Goal: Task Accomplishment & Management: Complete application form

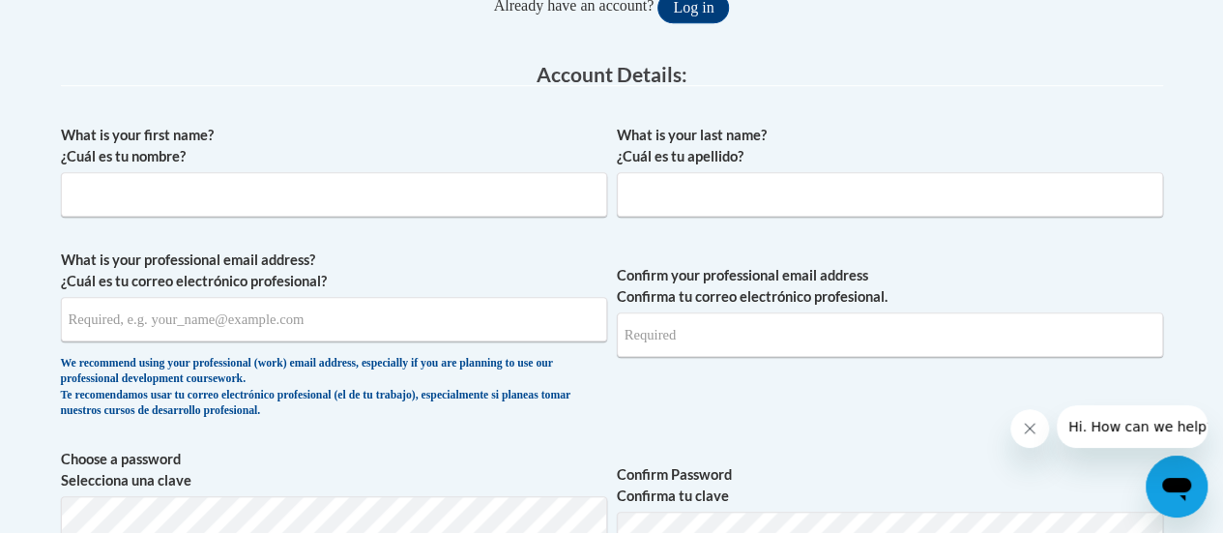
scroll to position [484, 0]
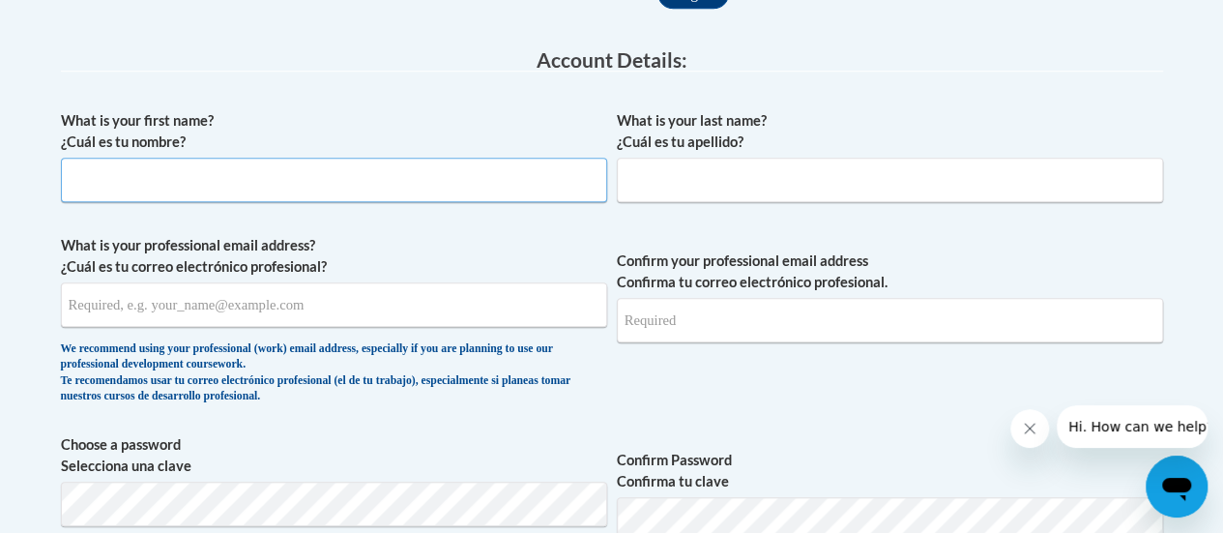
click at [430, 187] on input "What is your first name? ¿Cuál es tu nombre?" at bounding box center [334, 180] width 546 height 44
type input "Beth"
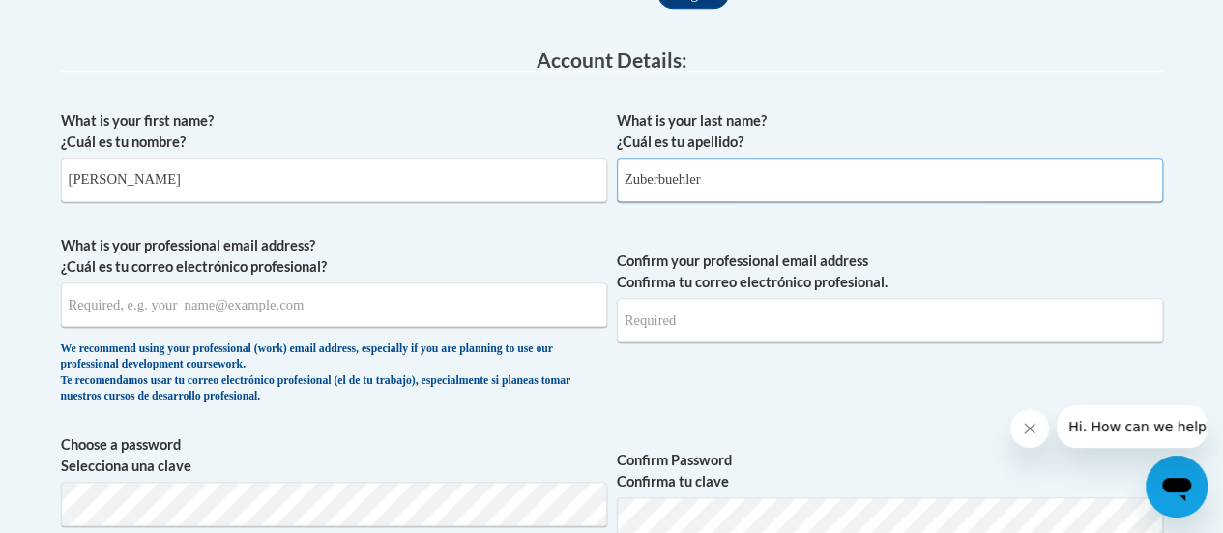
type input "Zuberbuehler"
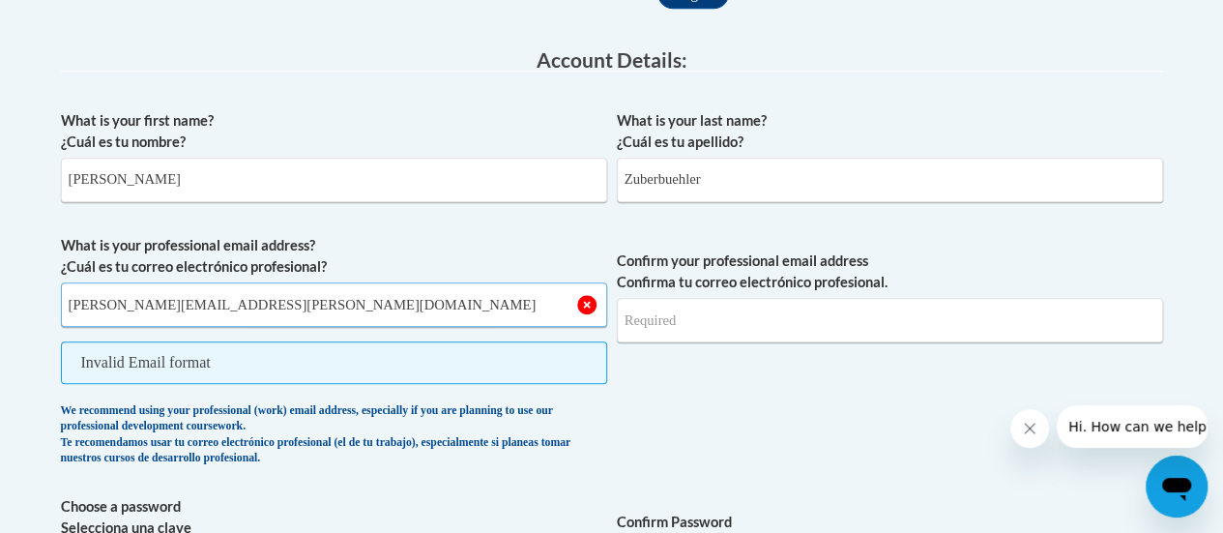
type input "beth.zuberbuehler@rusd.org"
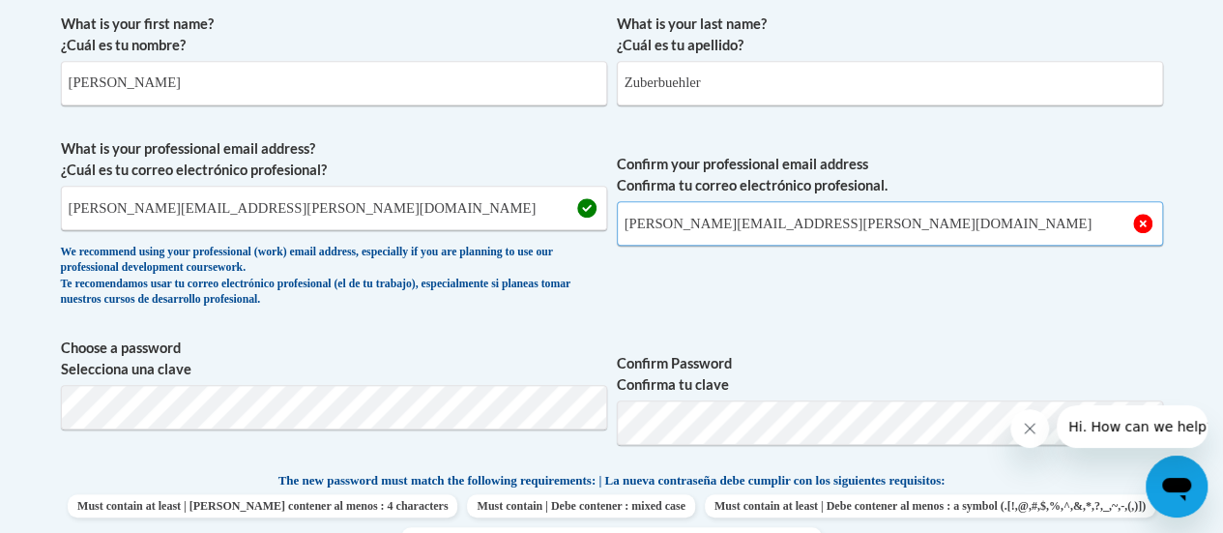
scroll to position [677, 0]
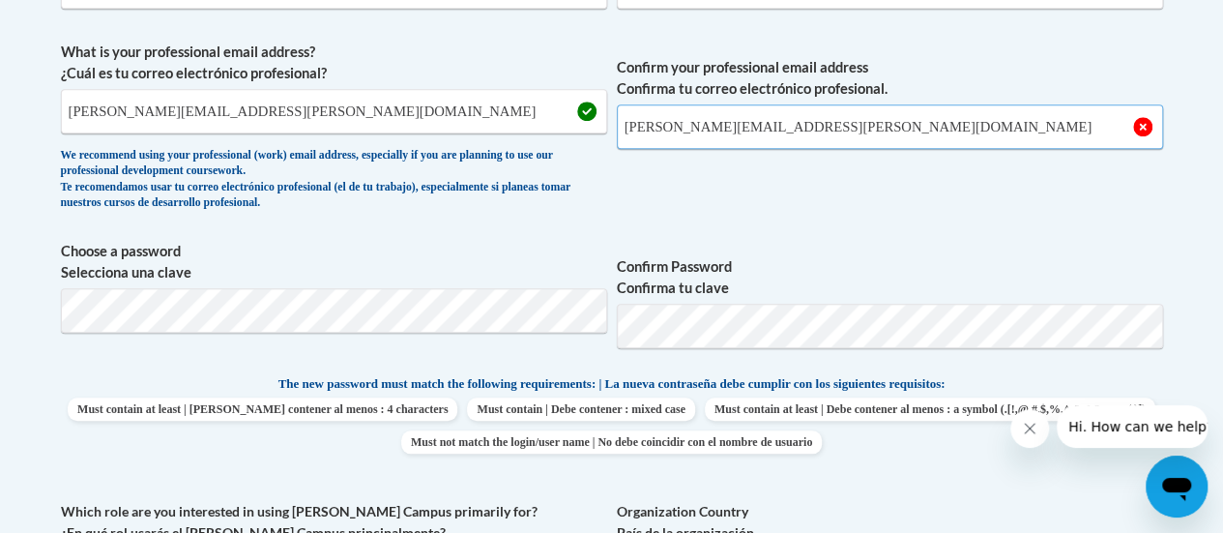
type input "beth.zuberbuehler@rusd.org"
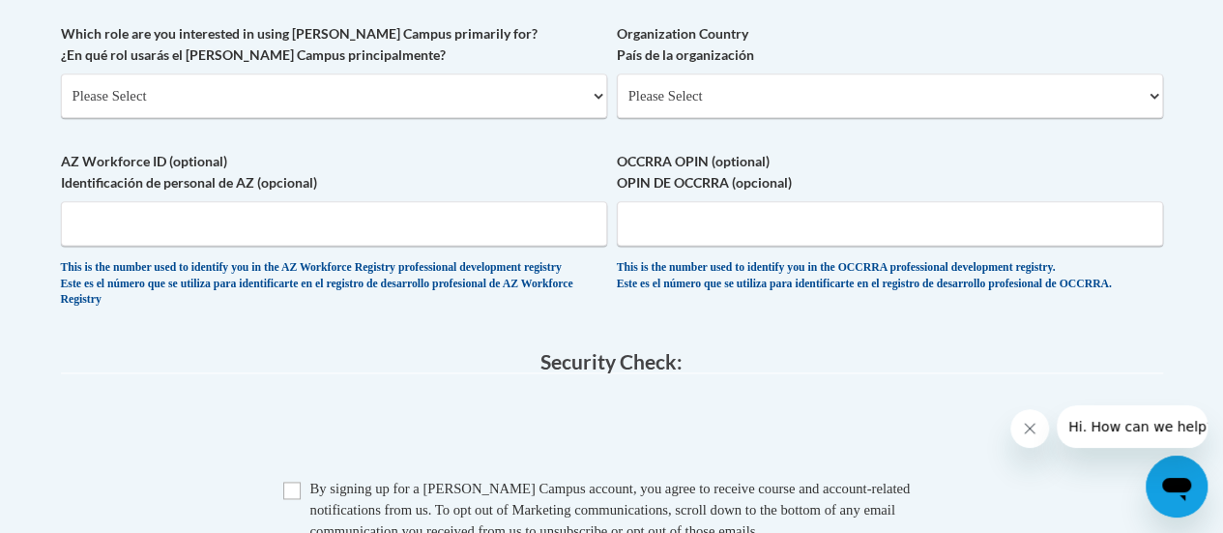
scroll to position [1161, 0]
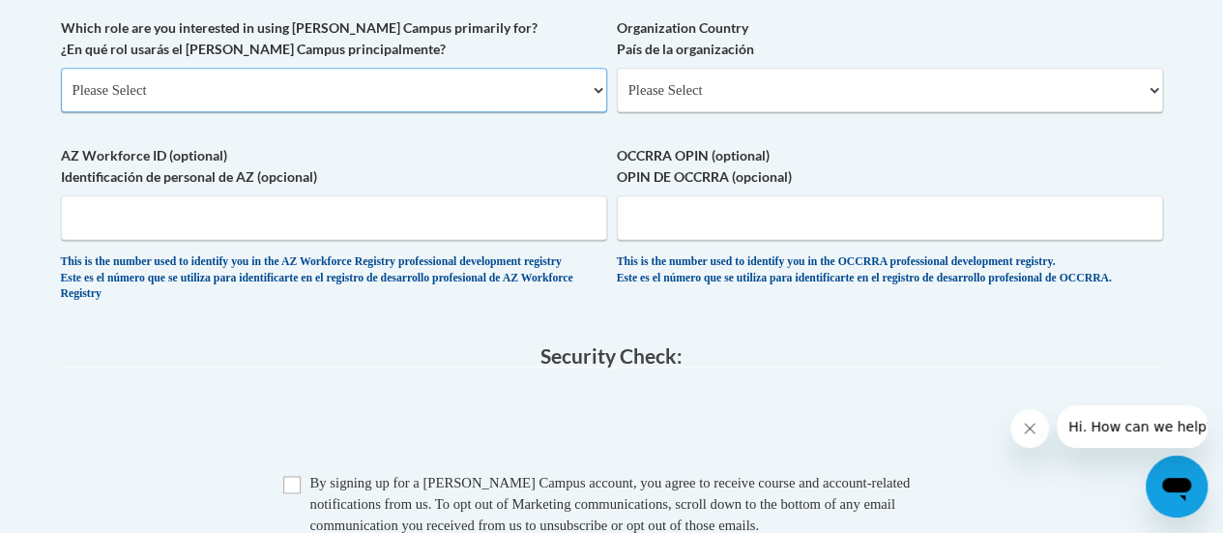
click at [497, 79] on select "Please Select College/University | Colegio/Universidad Community/Nonprofit Part…" at bounding box center [334, 90] width 546 height 44
select select "fbf2d438-af2f-41f8-98f1-81c410e29de3"
click at [61, 68] on select "Please Select College/University | Colegio/Universidad Community/Nonprofit Part…" at bounding box center [334, 90] width 546 height 44
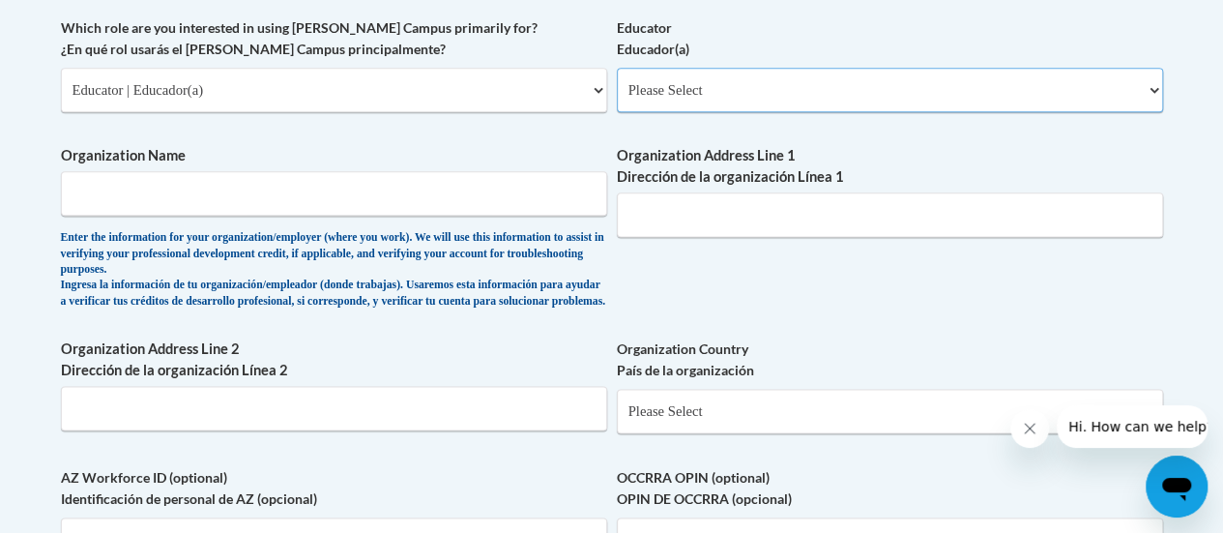
click at [705, 92] on select "Please Select Early Learning/Daycare Teacher/Family Home Care Provider | Maestr…" at bounding box center [890, 90] width 546 height 44
select select "8e40623d-54d0-45cd-9f92-5df65cd3f8cf"
click at [617, 68] on select "Please Select Early Learning/Daycare Teacher/Family Home Care Provider | Maestr…" at bounding box center [890, 90] width 546 height 44
click at [551, 216] on span "Organization Name Enter the information for your organization/employer (where y…" at bounding box center [334, 227] width 546 height 164
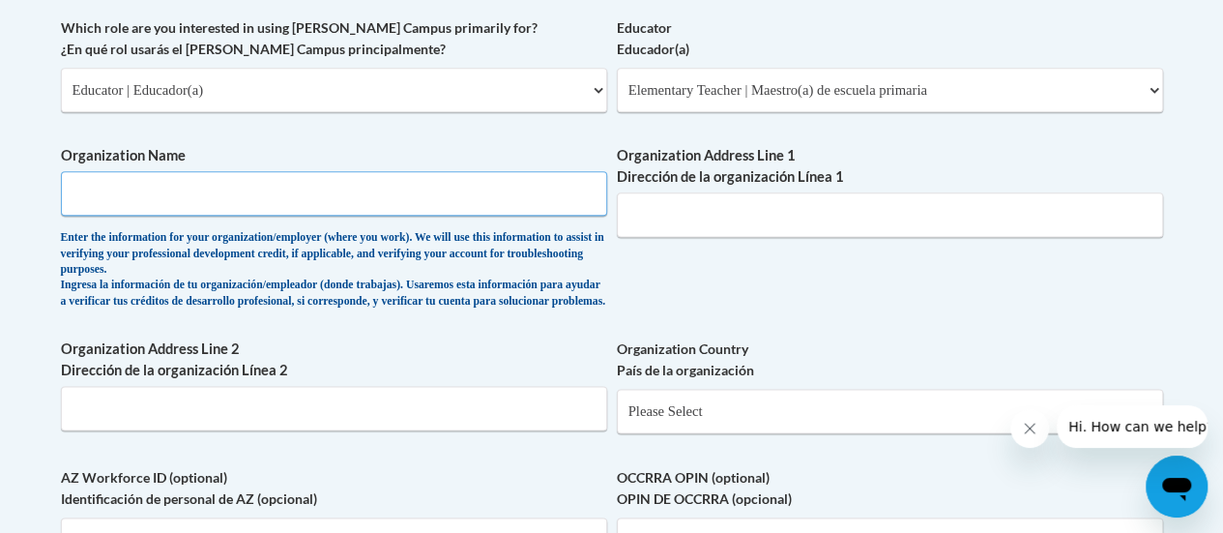
click at [538, 204] on input "Organization Name" at bounding box center [334, 193] width 546 height 44
type input "Racine Unified School District"
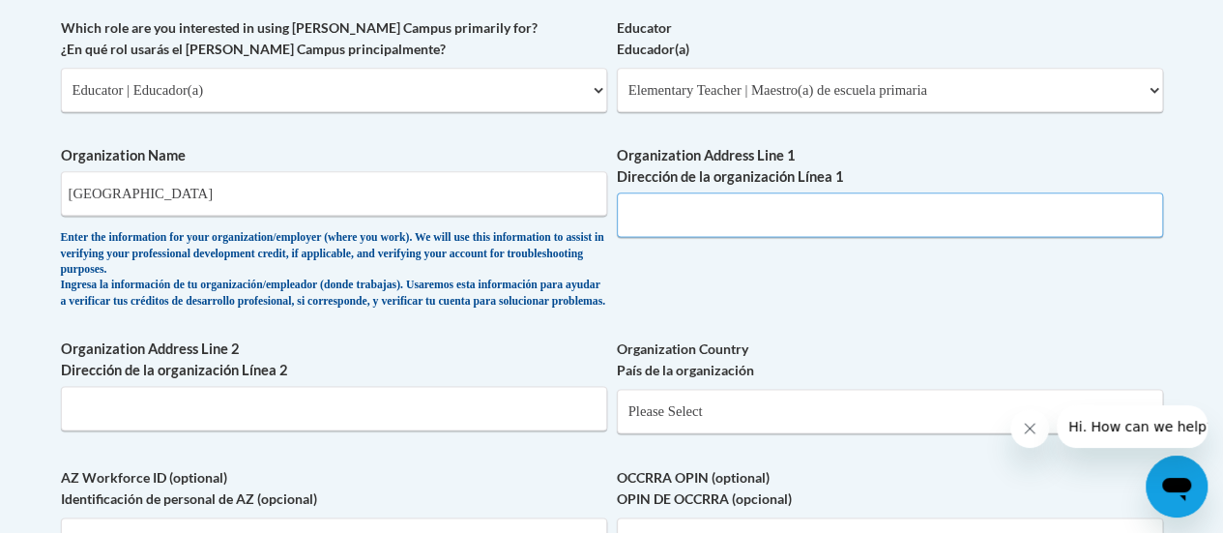
click at [755, 233] on input "Organization Address Line 1 Dirección de la organización Línea 1" at bounding box center [890, 214] width 546 height 44
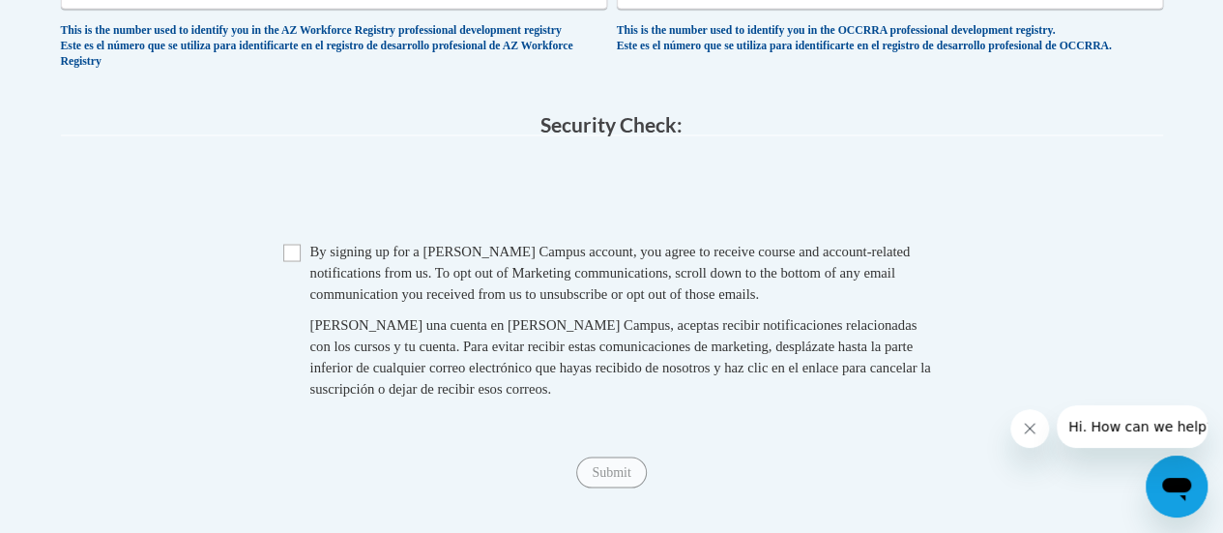
scroll to position [1838, 0]
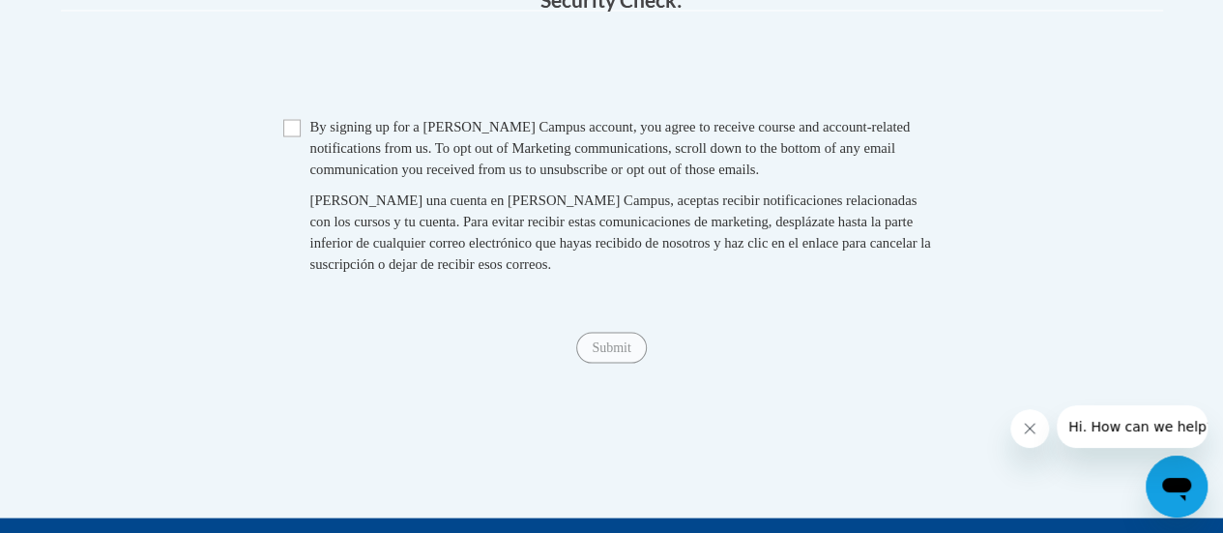
click at [285, 168] on span "Checkbox By signing up for a Cox Campus account, you agree to receive course an…" at bounding box center [612, 205] width 658 height 178
click at [303, 177] on span "Checkbox By signing up for a Cox Campus account, you agree to receive course an…" at bounding box center [612, 205] width 658 height 178
click at [296, 137] on input "Checkbox" at bounding box center [291, 128] width 17 height 17
checkbox input "true"
click at [617, 364] on input "Submit" at bounding box center [611, 348] width 70 height 31
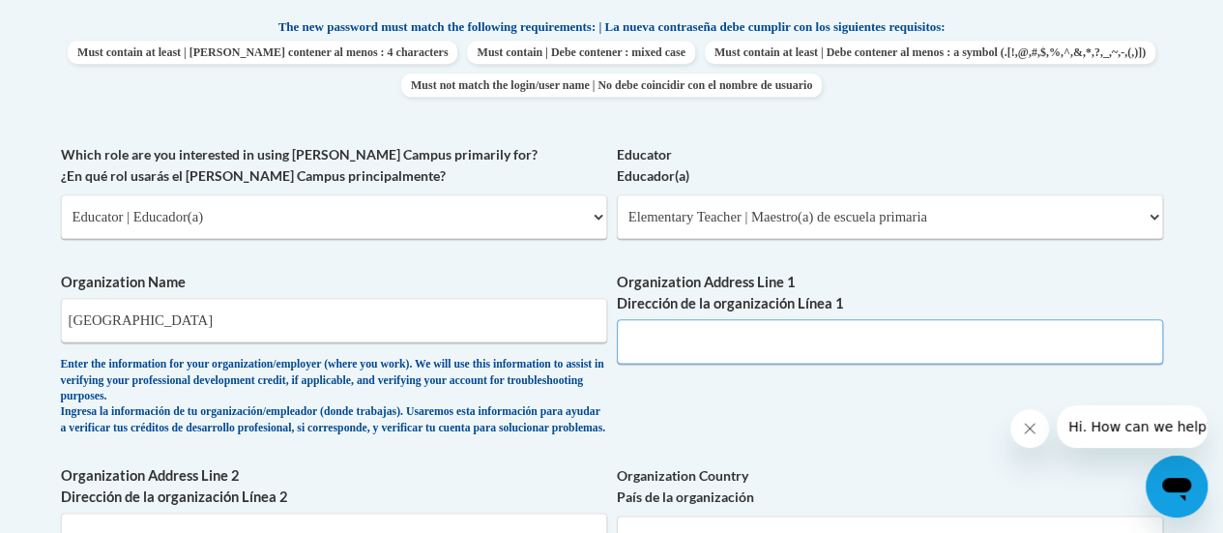
scroll to position [1062, 0]
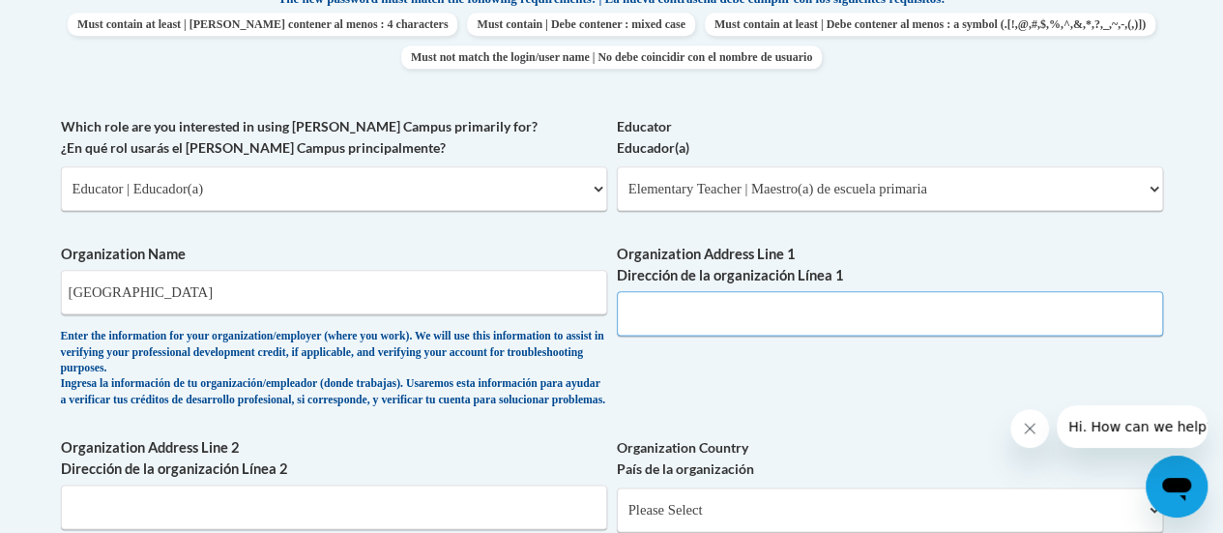
click at [785, 305] on input "Organization Address Line 1 Dirección de la organización Línea 1" at bounding box center [890, 313] width 546 height 44
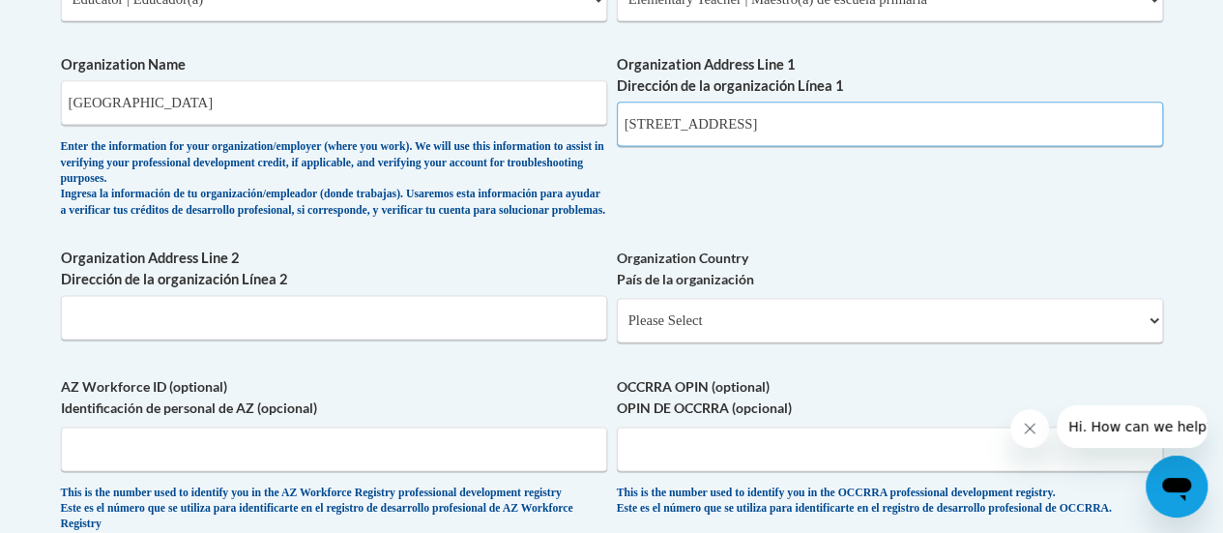
scroll to position [1255, 0]
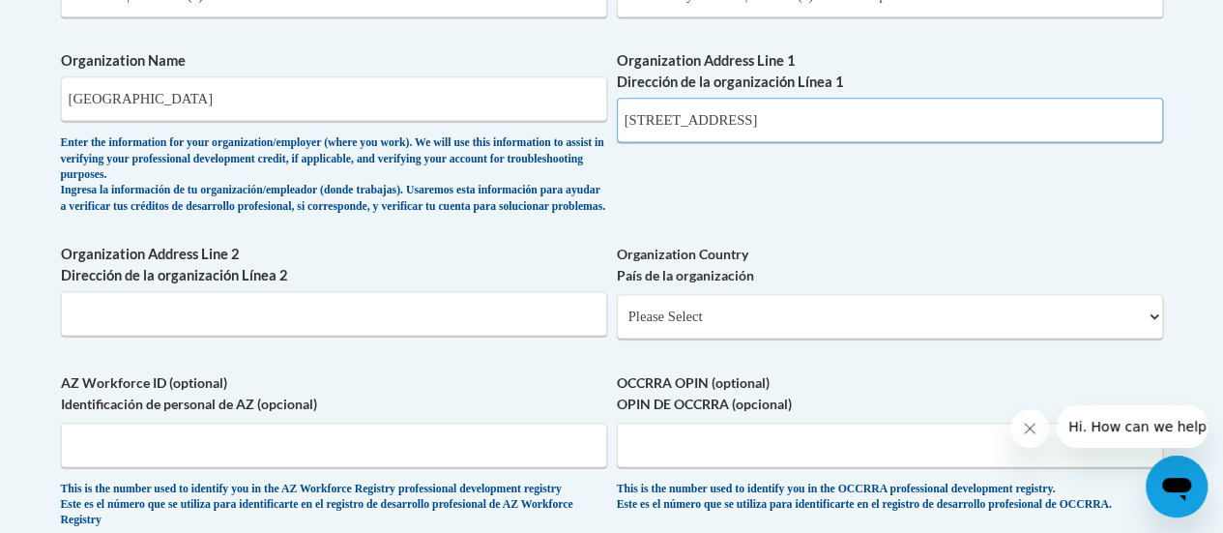
type input "8332 Northwestern Ave"
click at [506, 328] on input "Organization Address Line 2 Dirección de la organización Línea 2" at bounding box center [334, 313] width 546 height 44
type input "Racine, WI 53406"
drag, startPoint x: 632, startPoint y: 304, endPoint x: 643, endPoint y: 314, distance: 15.0
click at [634, 307] on span "Organization Country País de la organización Please Select United States | Esta…" at bounding box center [890, 291] width 546 height 95
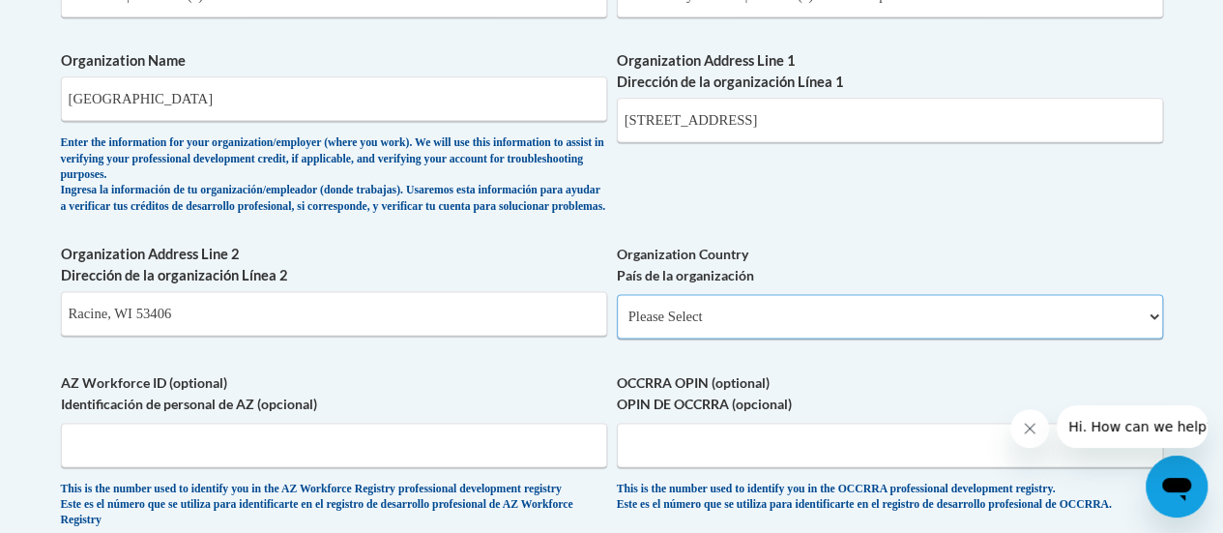
click at [646, 316] on select "Please Select United States | Estados Unidos Outside of the United States | Fue…" at bounding box center [890, 316] width 546 height 44
select select "ad49bcad-a171-4b2e-b99c-48b446064914"
click at [617, 309] on select "Please Select United States | Estados Unidos Outside of the United States | Fue…" at bounding box center [890, 316] width 546 height 44
select select
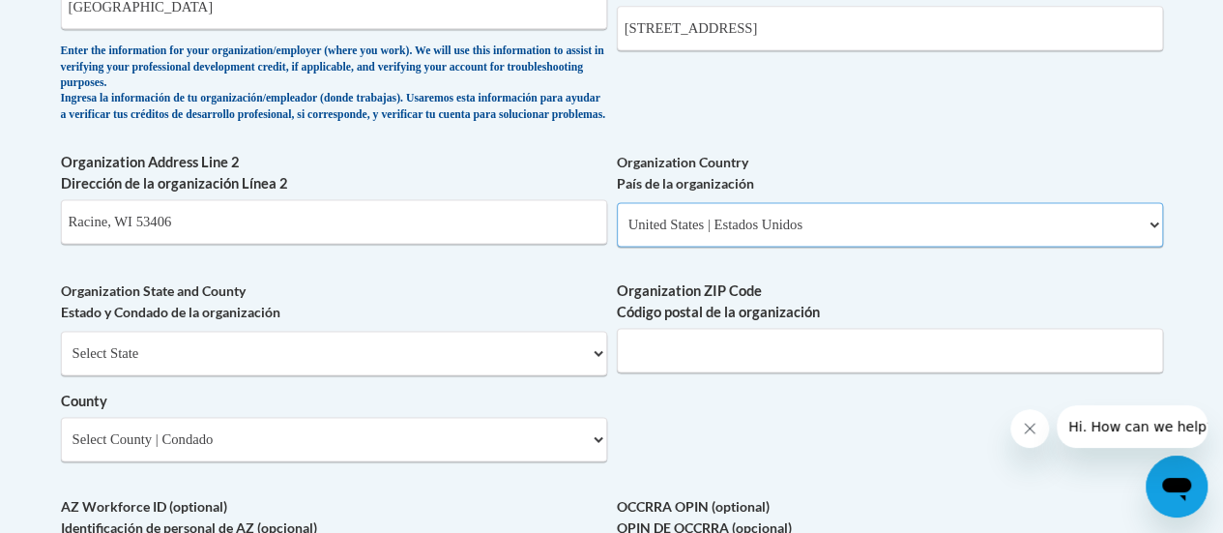
scroll to position [1352, 0]
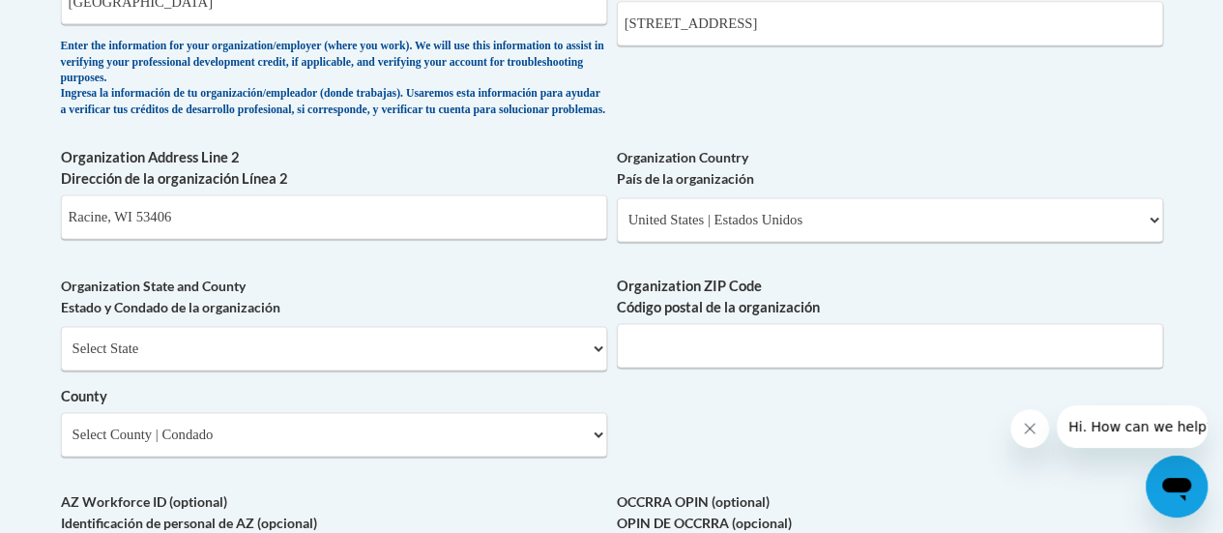
click at [489, 385] on div "Select State Alabama Alaska Arizona Arkansas California Colorado Connecticut De…" at bounding box center [334, 391] width 546 height 131
click at [489, 370] on select "Select State Alabama Alaska Arizona Arkansas California Colorado Connecticut De…" at bounding box center [334, 348] width 546 height 44
select select "Wisconsin"
click at [61, 340] on select "Select State Alabama Alaska Arizona Arkansas California Colorado Connecticut De…" at bounding box center [334, 348] width 546 height 44
drag, startPoint x: 295, startPoint y: 236, endPoint x: 106, endPoint y: 249, distance: 189.0
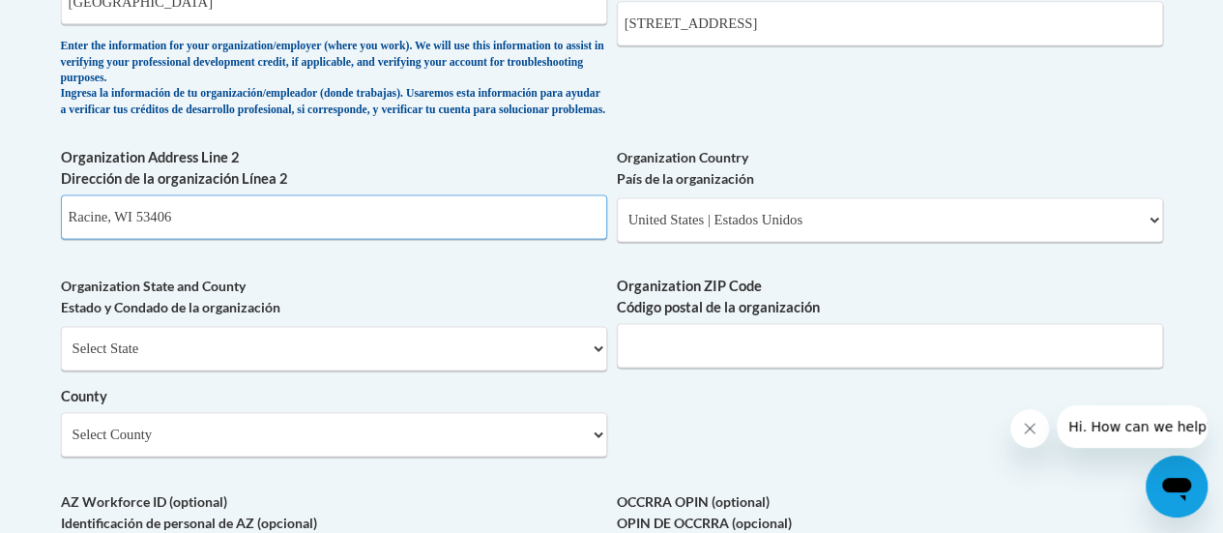
click at [106, 239] on input "Racine, WI 53406" at bounding box center [334, 216] width 546 height 44
type input "Racine"
click at [768, 382] on div "Organization ZIP Code Código postal de la organización" at bounding box center [890, 329] width 546 height 106
click at [756, 368] on input "Organization ZIP Code Código postal de la organización" at bounding box center [890, 345] width 546 height 44
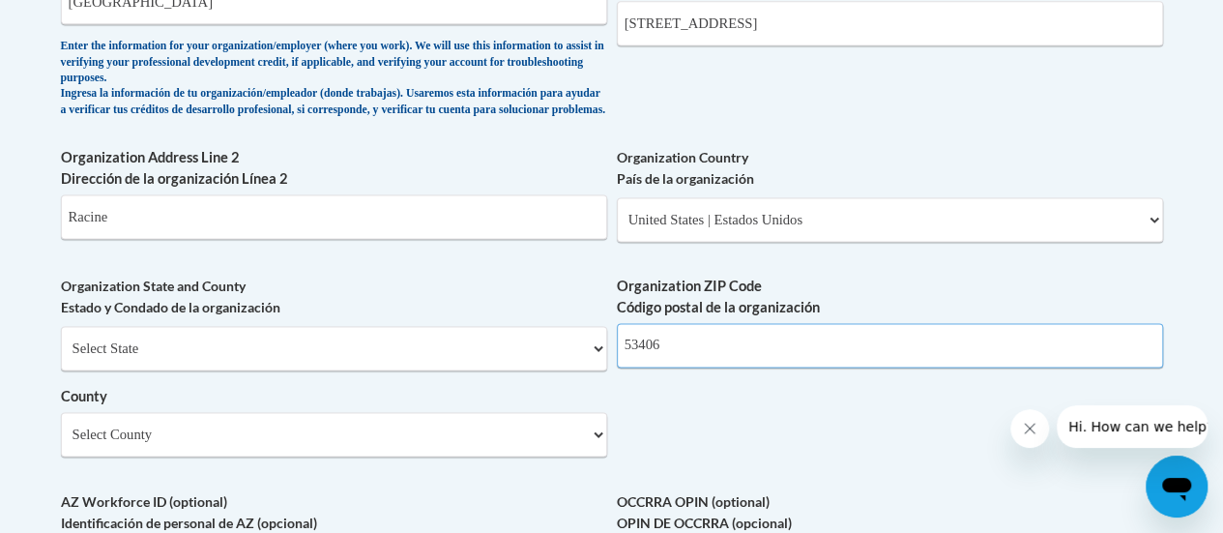
type input "53406"
click at [447, 450] on select "Select County Adams Ashland Barron Bayfield Brown Buffalo Burnett Calumet Chipp…" at bounding box center [334, 434] width 546 height 44
select select "Racine"
click at [61, 426] on select "Select County Adams Ashland Barron Bayfield Brown Buffalo Burnett Calumet Chipp…" at bounding box center [334, 434] width 546 height 44
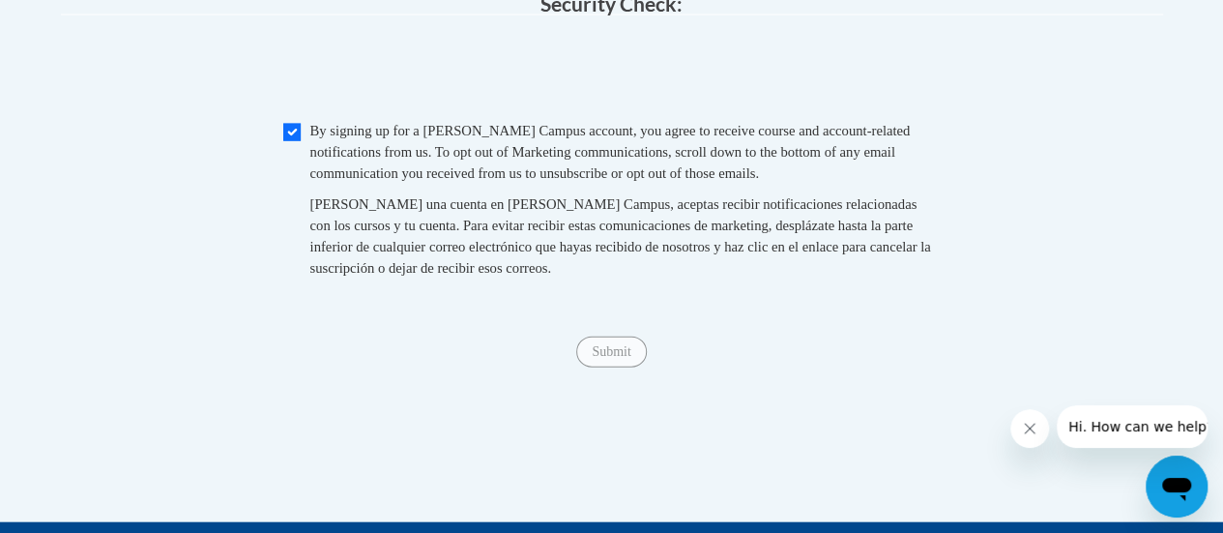
scroll to position [2319, 0]
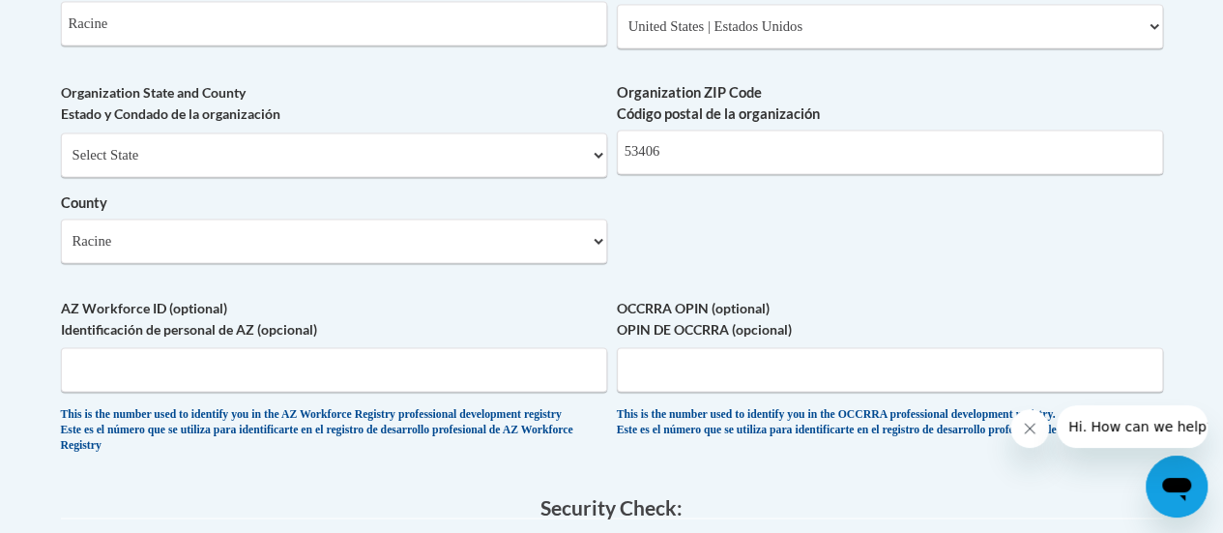
scroll to position [1255, 0]
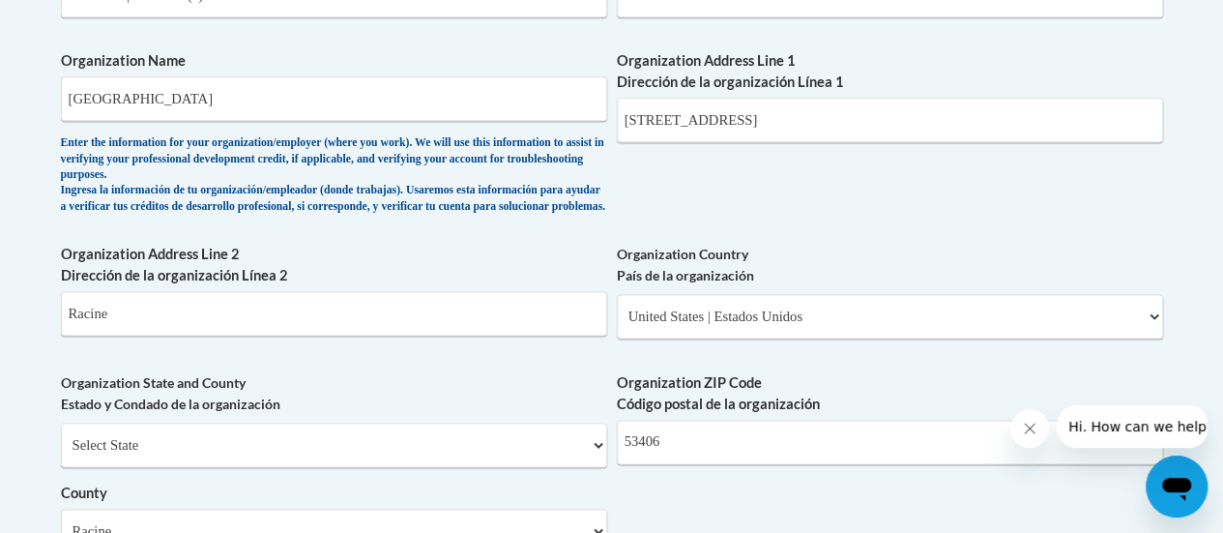
click at [535, 215] on div "Enter the information for your organization/employer (where you work). We will …" at bounding box center [334, 174] width 546 height 79
click at [508, 102] on input "Racine Unified School District" at bounding box center [334, 98] width 546 height 44
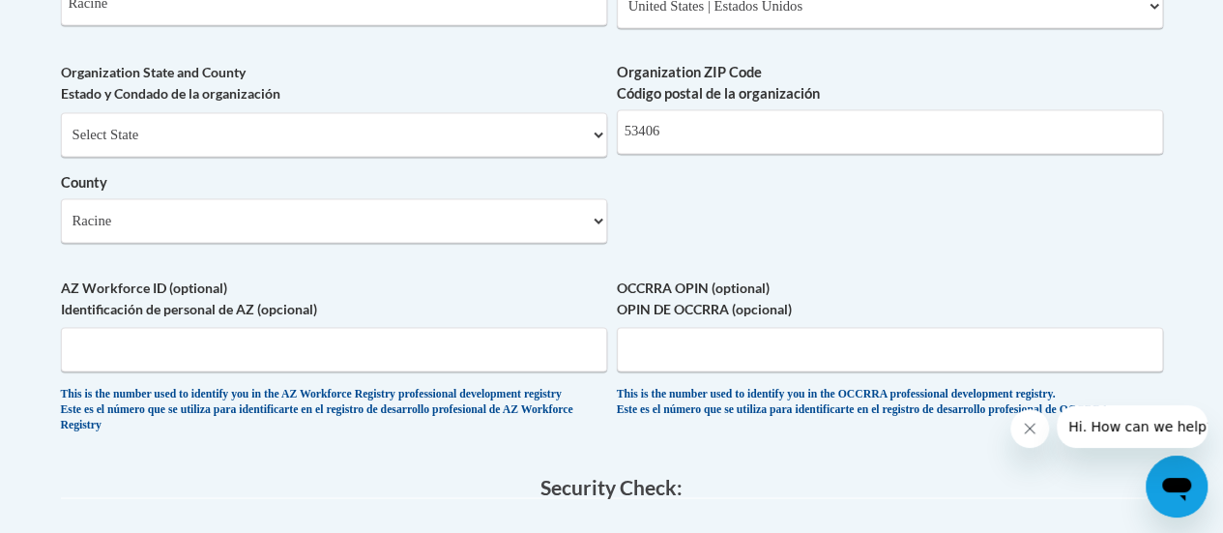
scroll to position [1932, 0]
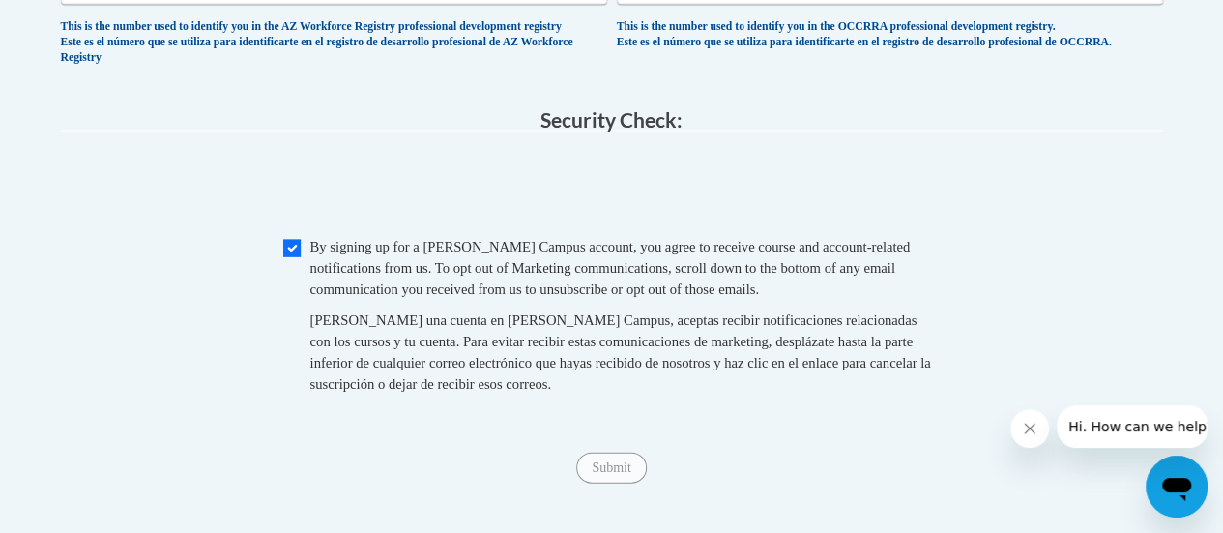
click at [1026, 416] on button "Close message from company" at bounding box center [1030, 428] width 39 height 39
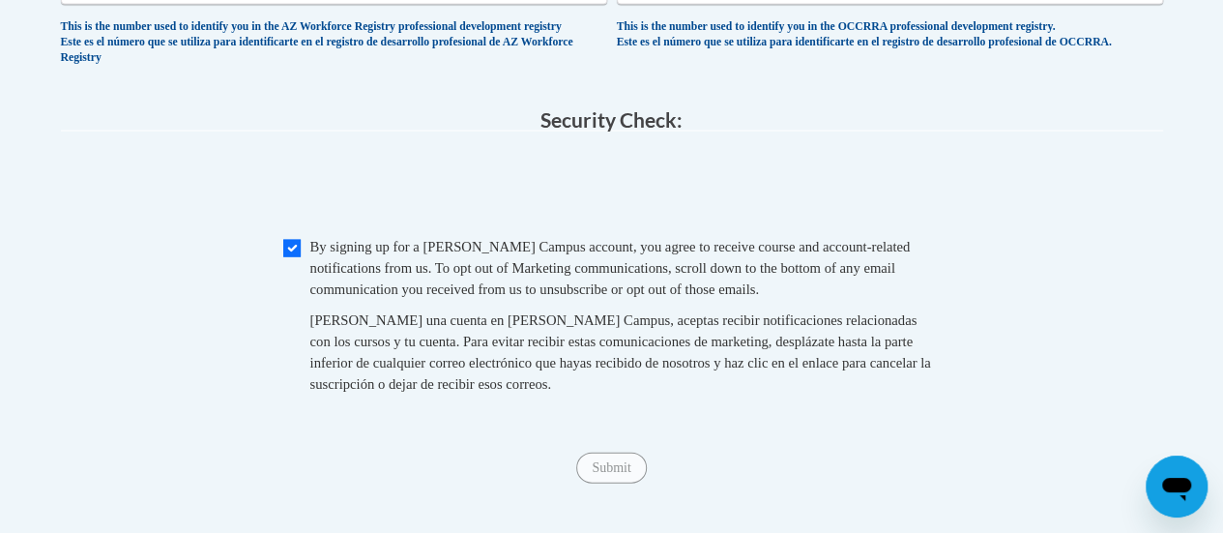
click at [696, 404] on div "By signing up for a Cox Campus account, you agree to receive course and account…" at bounding box center [625, 320] width 631 height 168
click at [285, 257] on input "Checkbox" at bounding box center [291, 248] width 17 height 17
click at [288, 257] on input "Checkbox" at bounding box center [291, 248] width 17 height 17
checkbox input "true"
click at [611, 484] on input "Submit" at bounding box center [611, 468] width 70 height 31
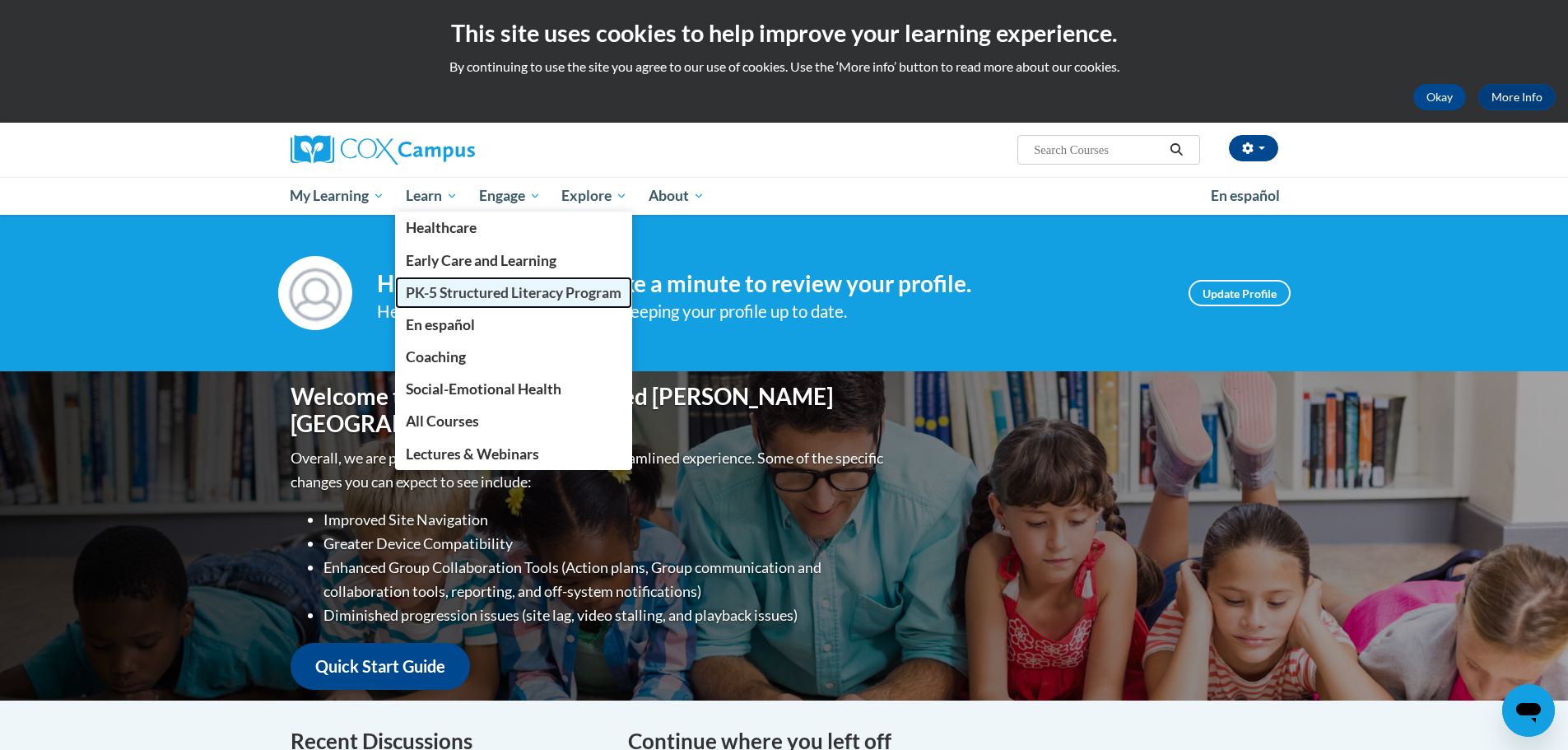
click at [448, 285] on span "PK-5 Structured Literacy Program" at bounding box center [513, 293] width 215 height 17
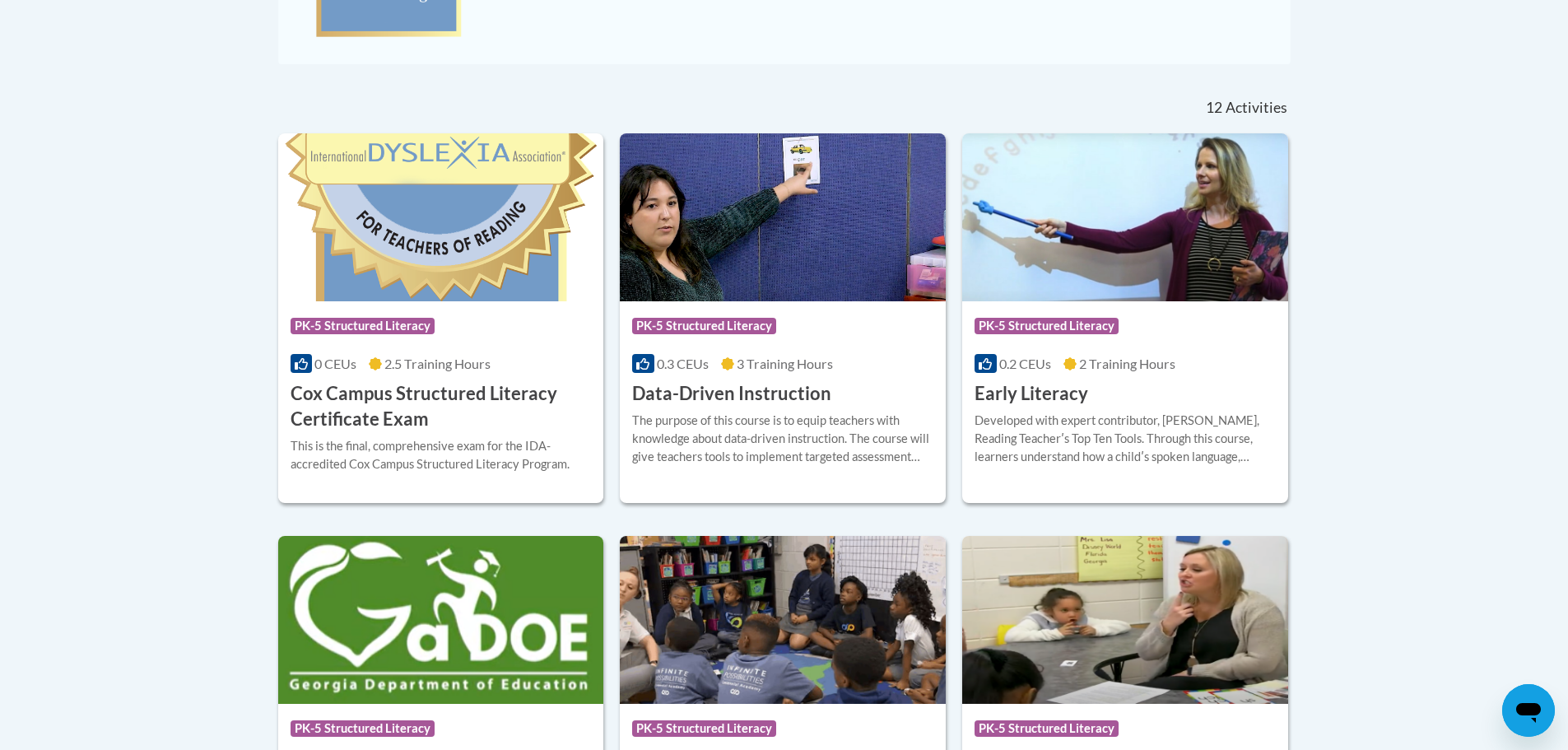
scroll to position [576, 0]
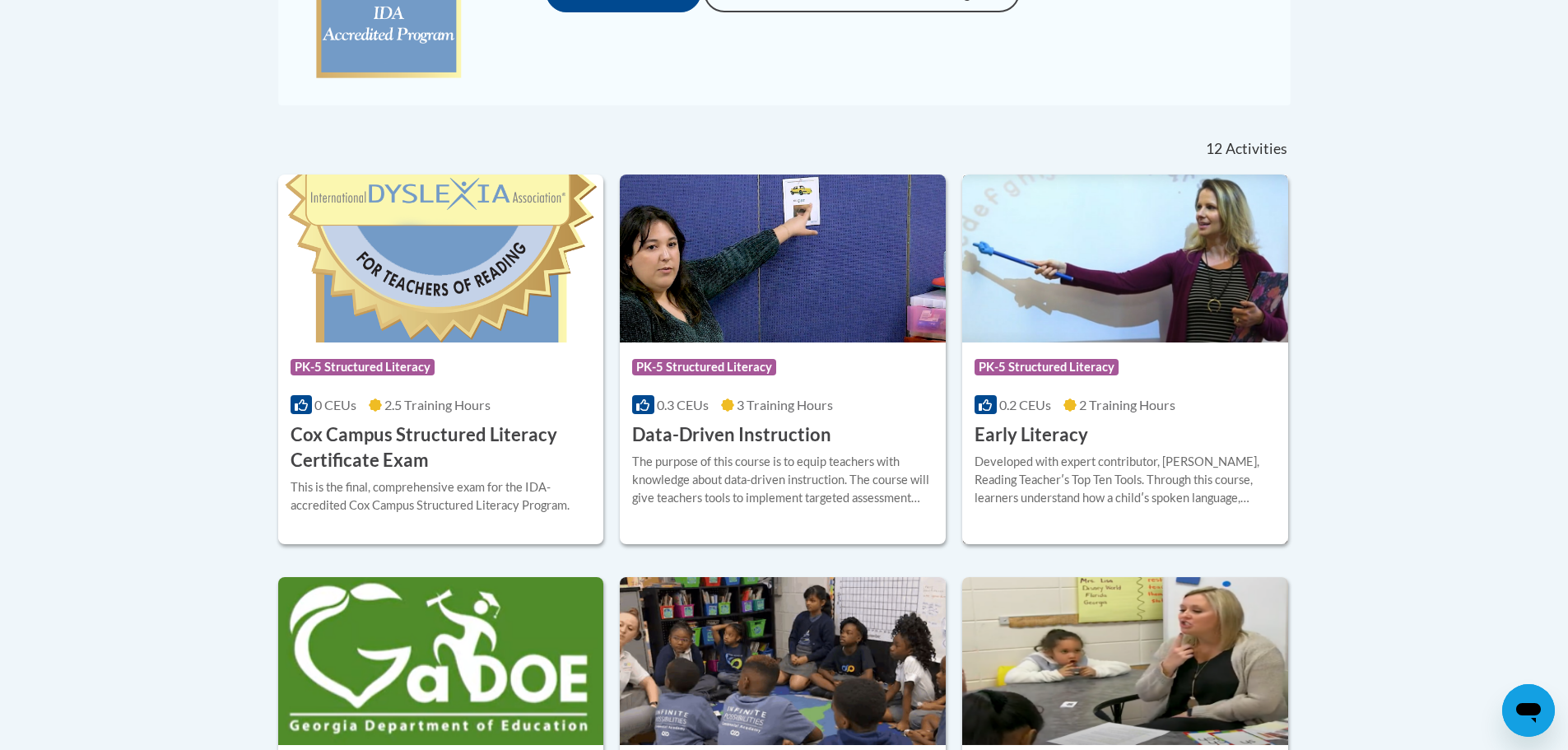
click at [1150, 252] on img at bounding box center [1125, 258] width 326 height 168
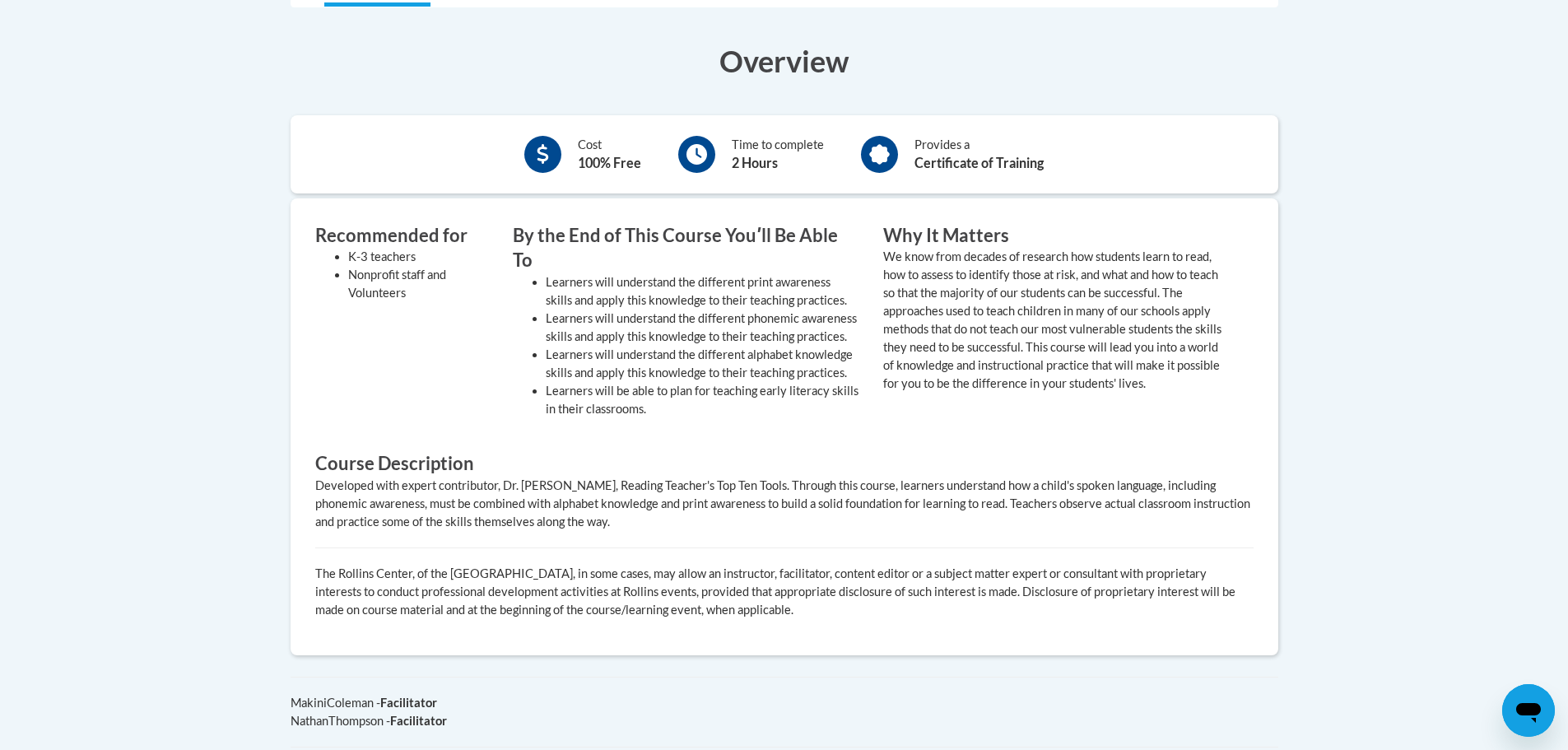
scroll to position [247, 0]
